Goal: Task Accomplishment & Management: Manage account settings

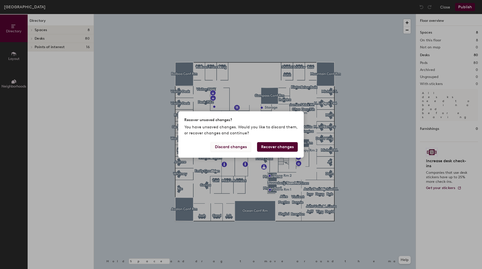
click at [233, 147] on button "Discard changes" at bounding box center [231, 147] width 40 height 10
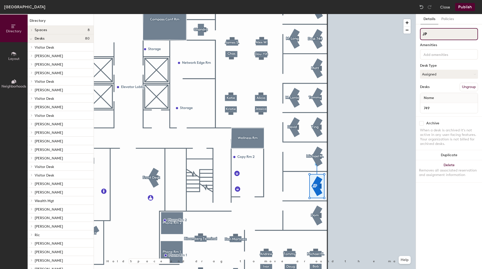
click at [454, 37] on input "JP" at bounding box center [449, 34] width 58 height 12
click at [402, 31] on div "Directory Layout Neighborhoods Directory Spaces 8 Avalon Conf [PERSON_NAME] Con…" at bounding box center [241, 141] width 482 height 255
type input "[PERSON_NAME]"
click at [443, 136] on div "When a desk is archived it's not active in any user-facing features. Your organ…" at bounding box center [449, 137] width 58 height 18
click at [461, 7] on button "Publish" at bounding box center [465, 7] width 20 height 8
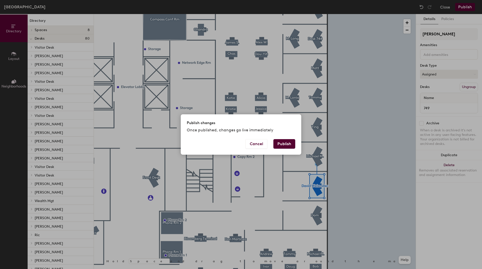
click at [281, 147] on button "Publish" at bounding box center [284, 144] width 22 height 10
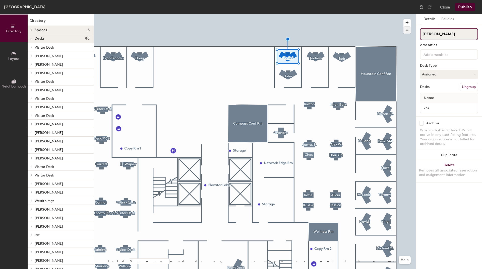
click at [391, 32] on div "Directory Layout Neighborhoods Directory Spaces 8 Avalon Conf [PERSON_NAME] Con…" at bounding box center [241, 141] width 482 height 255
type input "M. Long"
click at [463, 8] on button "Publish" at bounding box center [465, 7] width 20 height 8
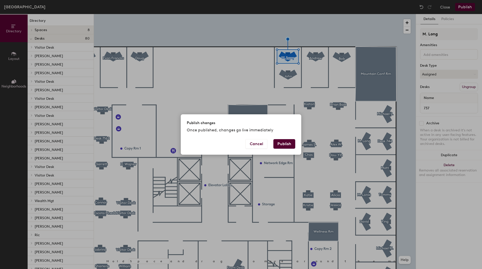
click at [292, 143] on button "Publish" at bounding box center [284, 144] width 22 height 10
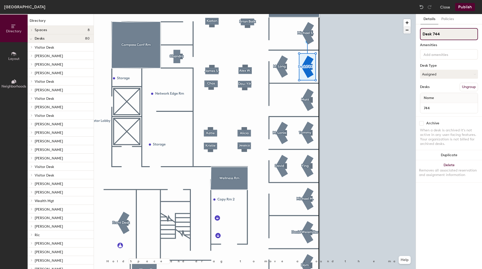
click at [393, 30] on div "Directory Layout Neighborhoods Directory Spaces 8 Avalon Conf [PERSON_NAME] Con…" at bounding box center [241, 141] width 482 height 255
type input "Ivor Schucking"
click at [461, 4] on button "Publish" at bounding box center [465, 7] width 20 height 8
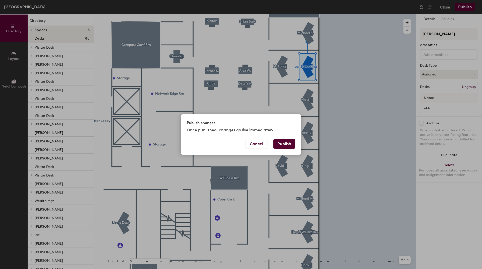
click at [289, 144] on button "Publish" at bounding box center [284, 144] width 22 height 10
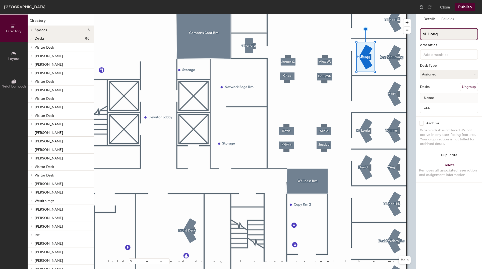
click at [399, 36] on div "Directory Layout Neighborhoods Directory Spaces 8 Avalon Conf [PERSON_NAME] Con…" at bounding box center [241, 141] width 482 height 255
type input "Desk 744"
click at [467, 9] on button "Publish" at bounding box center [465, 7] width 20 height 8
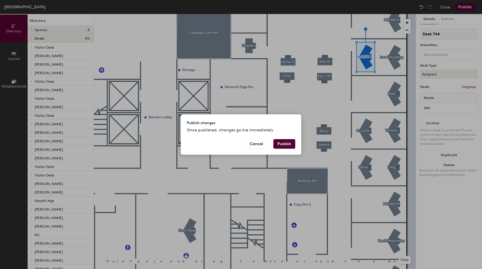
click at [283, 142] on button "Publish" at bounding box center [284, 144] width 22 height 10
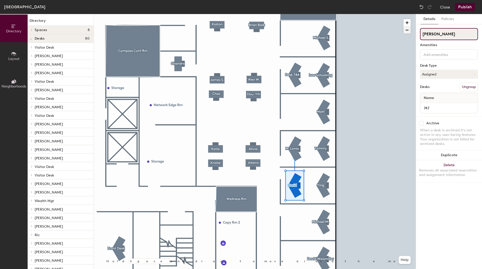
click at [397, 30] on div "Directory Layout Neighborhoods Directory Spaces 8 Avalon Conf [PERSON_NAME] Con…" at bounding box center [241, 141] width 482 height 255
type input "M. Lonia"
click at [466, 5] on button "Publish" at bounding box center [465, 7] width 20 height 8
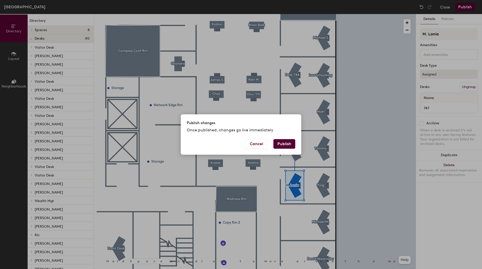
click at [288, 148] on button "Publish" at bounding box center [284, 144] width 22 height 10
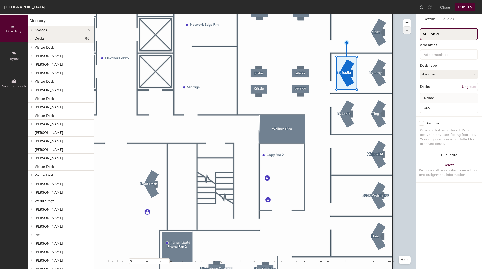
click at [408, 34] on div "Directory Layout Neighborhoods Directory Spaces 8 Avalon Conf [PERSON_NAME] Con…" at bounding box center [241, 141] width 482 height 255
type input "[PERSON_NAME]"
click at [404, 14] on div at bounding box center [255, 14] width 322 height 0
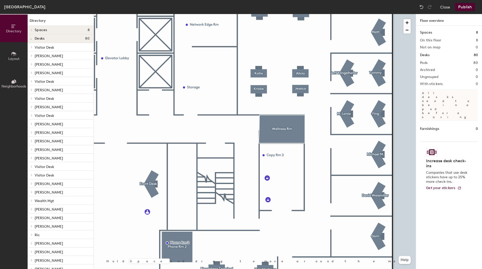
click at [461, 9] on button "Publish" at bounding box center [465, 7] width 20 height 8
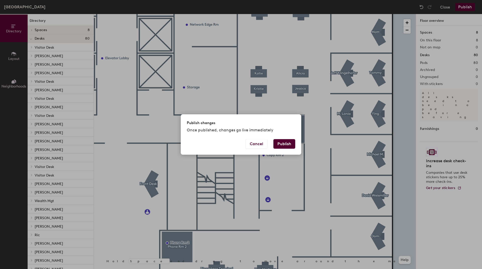
click at [286, 144] on button "Publish" at bounding box center [284, 144] width 22 height 10
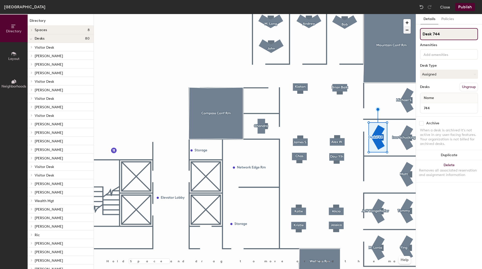
click at [369, 24] on div "Directory Layout Neighborhoods Directory Spaces 8 Avalon Conf [PERSON_NAME] Con…" at bounding box center [241, 141] width 482 height 255
click at [451, 33] on input "Analyst Shared Office" at bounding box center [449, 34] width 58 height 12
click at [470, 35] on input "Analyst Shared Office" at bounding box center [449, 34] width 58 height 12
drag, startPoint x: 466, startPoint y: 34, endPoint x: 439, endPoint y: 34, distance: 27.1
click at [439, 34] on input "Analyst Shared Office" at bounding box center [449, 34] width 58 height 12
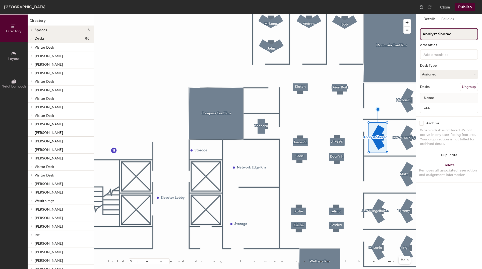
type input "Analyst Shared"
click at [464, 5] on button "Publish" at bounding box center [465, 7] width 20 height 8
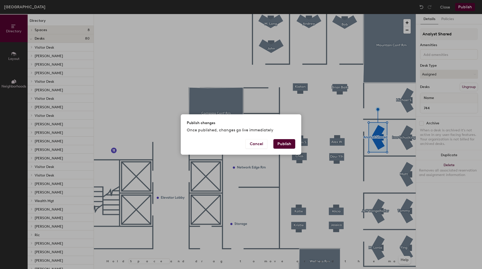
click at [288, 144] on button "Publish" at bounding box center [284, 144] width 22 height 10
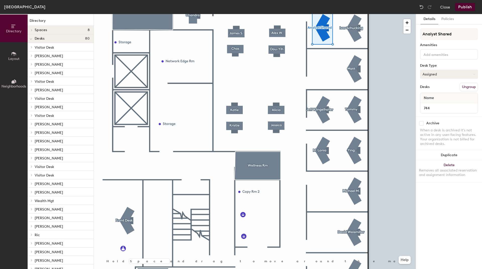
click at [437, 72] on button "Assigned" at bounding box center [449, 74] width 58 height 9
click at [438, 73] on button "Assigned" at bounding box center [449, 74] width 58 height 9
click at [444, 7] on button "Close" at bounding box center [445, 7] width 10 height 8
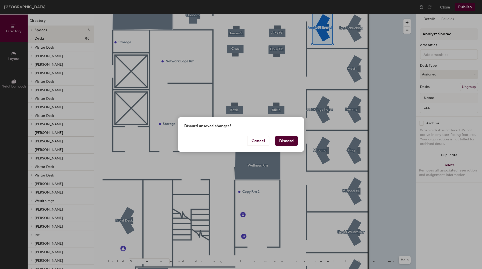
click at [285, 142] on button "Discard" at bounding box center [286, 141] width 23 height 10
